Goal: Book appointment/travel/reservation

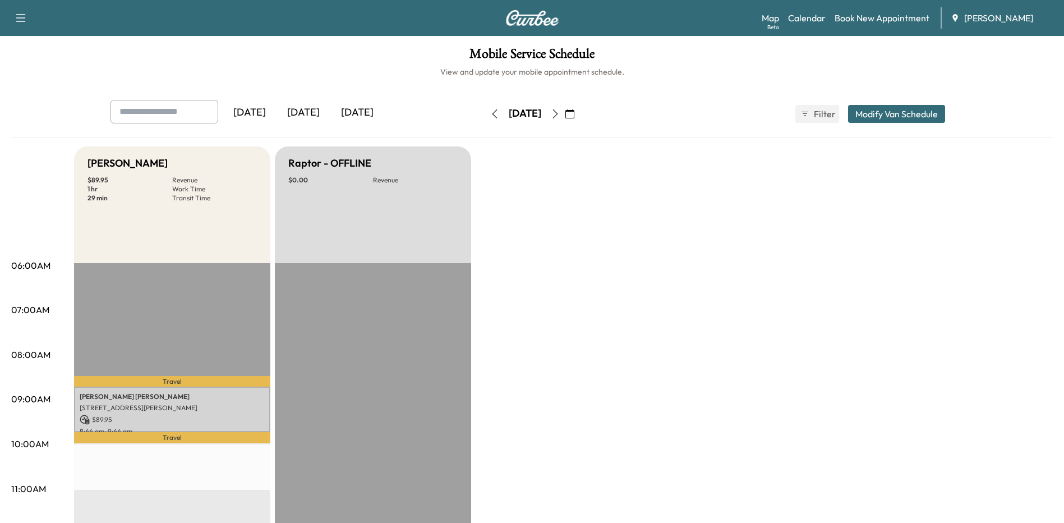
click at [827, 15] on div "Map Beta Calendar Book New Appointment [PERSON_NAME]" at bounding box center [907, 17] width 293 height 21
click at [820, 16] on link "Calendar" at bounding box center [807, 17] width 38 height 13
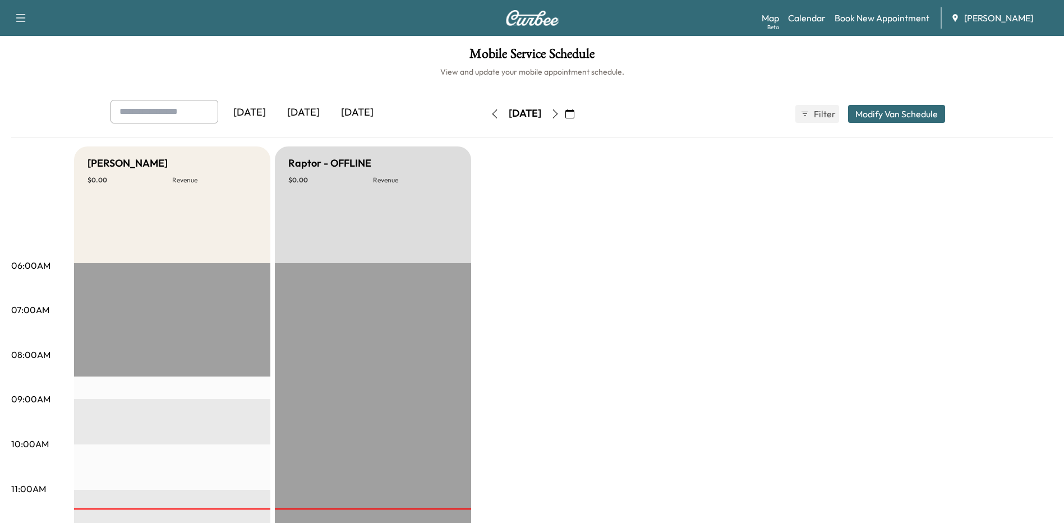
click at [560, 116] on icon "button" at bounding box center [555, 113] width 9 height 9
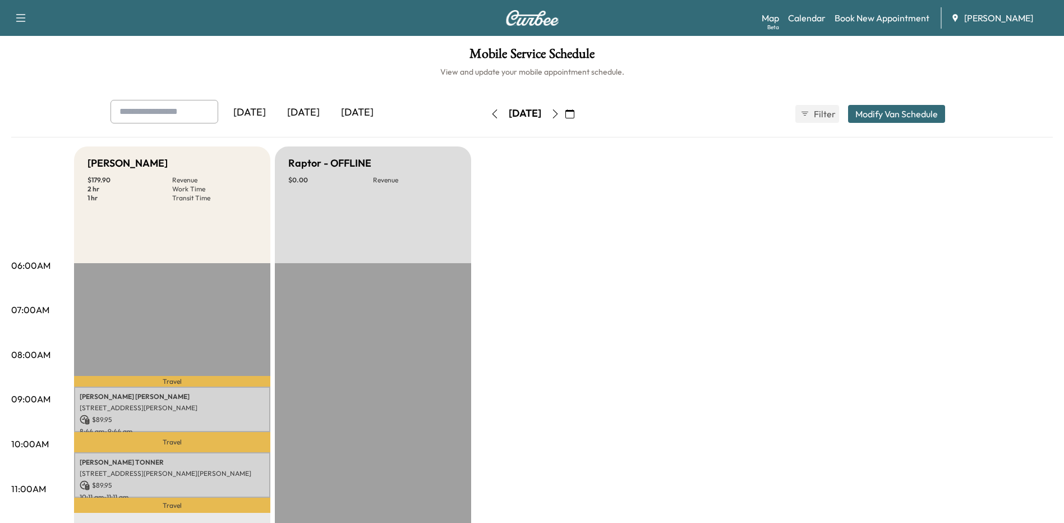
click at [565, 113] on button "button" at bounding box center [555, 114] width 19 height 18
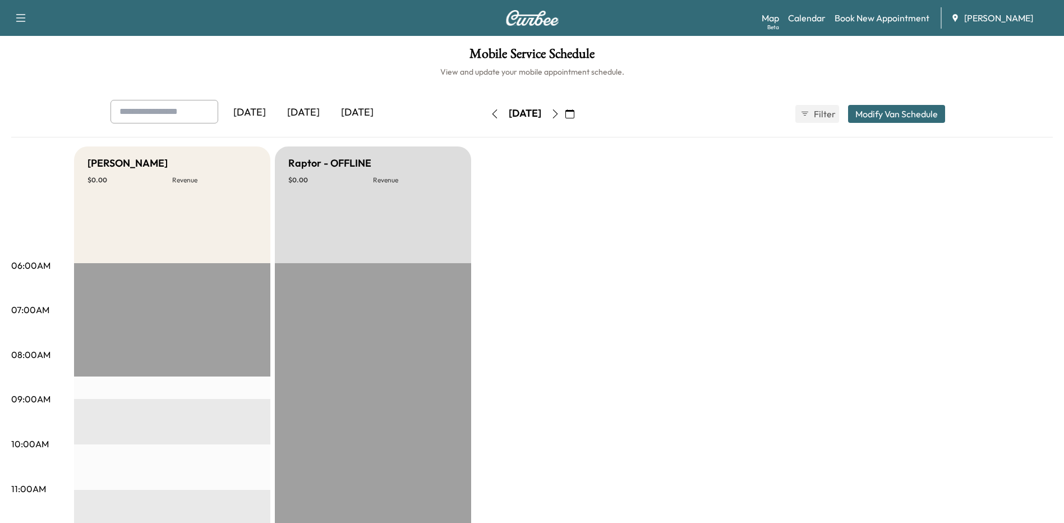
click at [492, 112] on icon "button" at bounding box center [494, 113] width 5 height 9
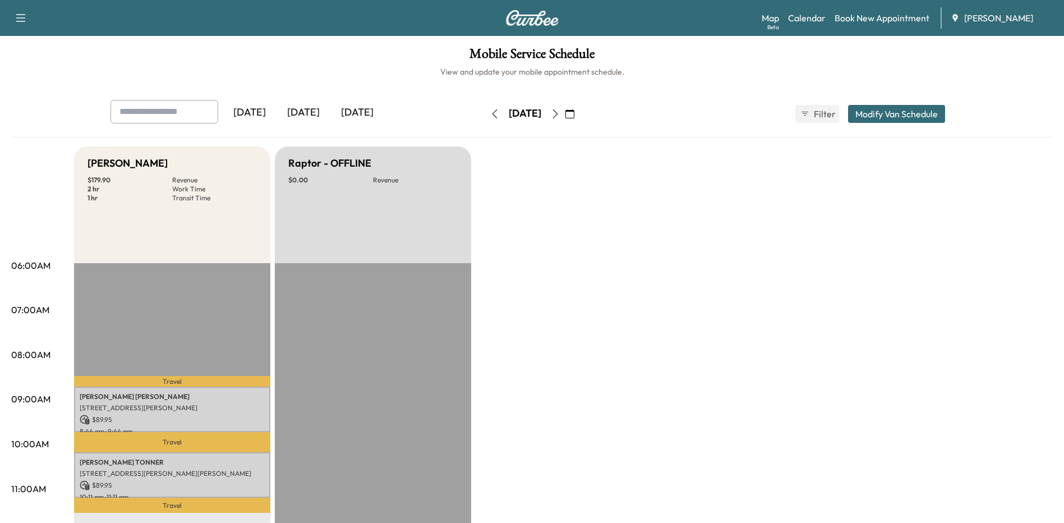
click at [485, 119] on button "button" at bounding box center [494, 114] width 19 height 18
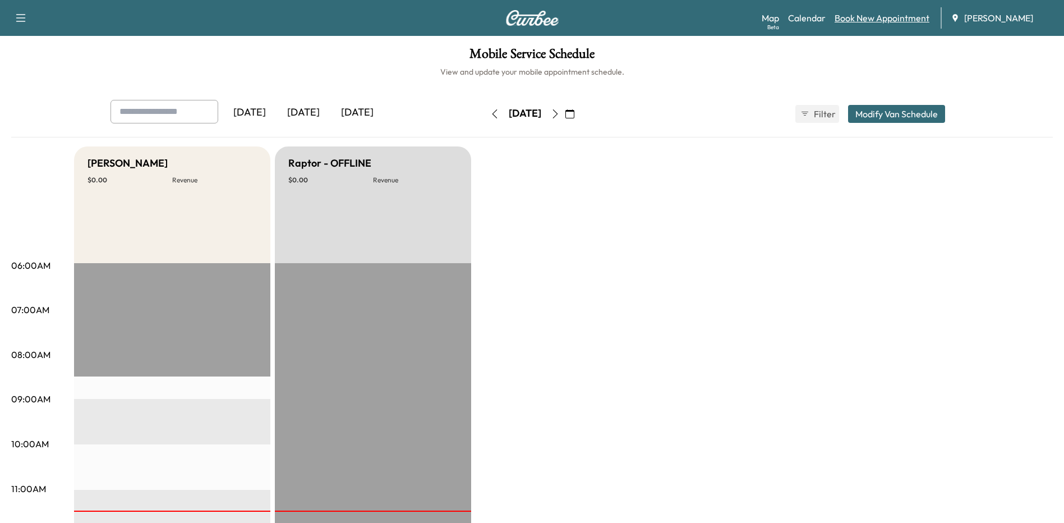
click at [873, 22] on link "Book New Appointment" at bounding box center [881, 17] width 95 height 13
